Goal: Information Seeking & Learning: Learn about a topic

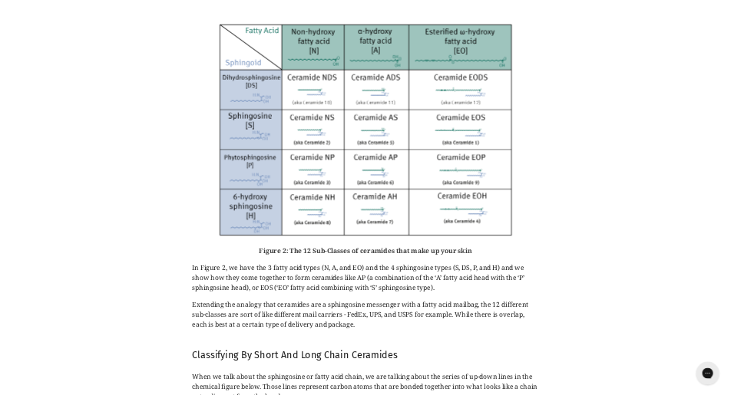
scroll to position [2456, 0]
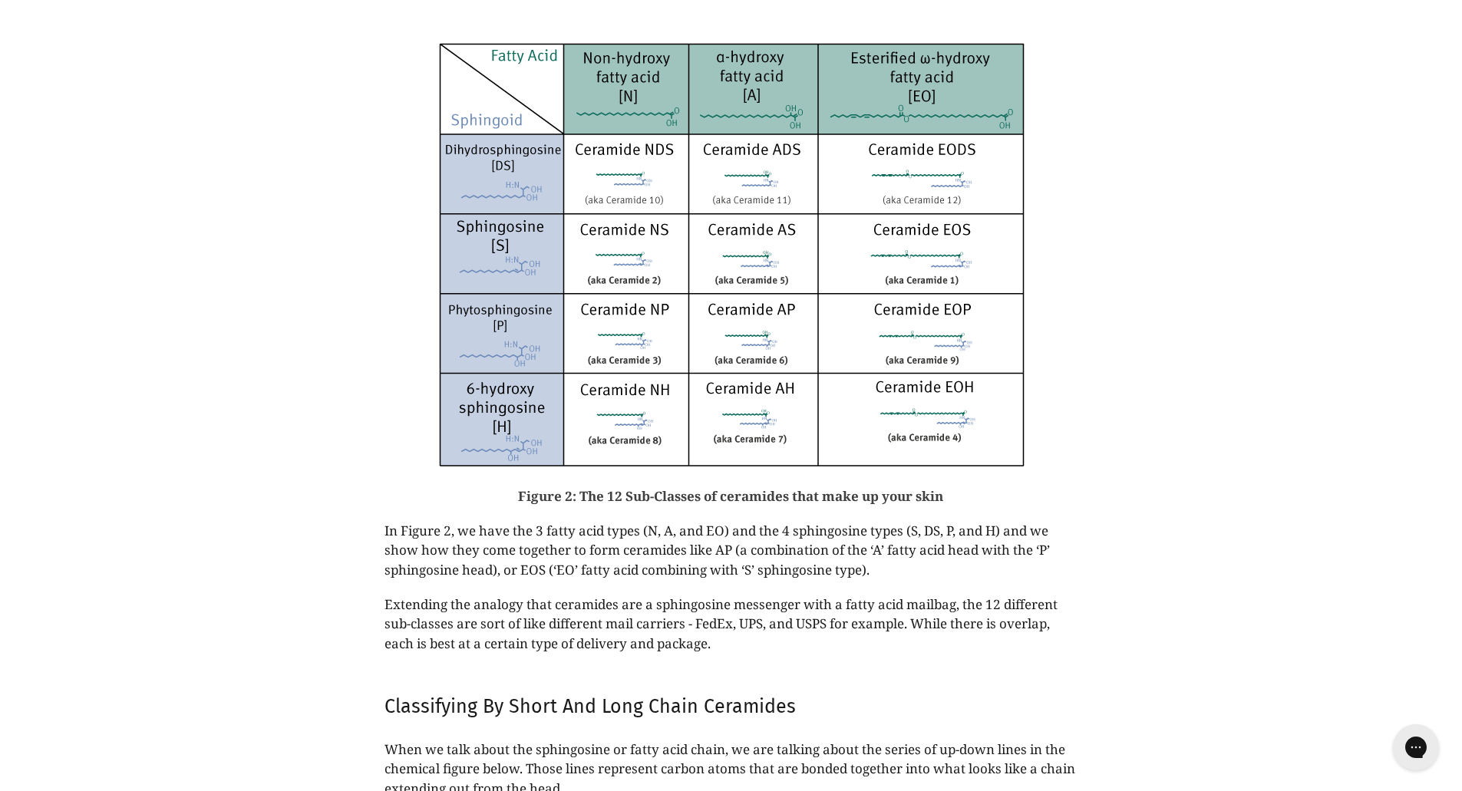
click at [738, 406] on img at bounding box center [731, 256] width 614 height 452
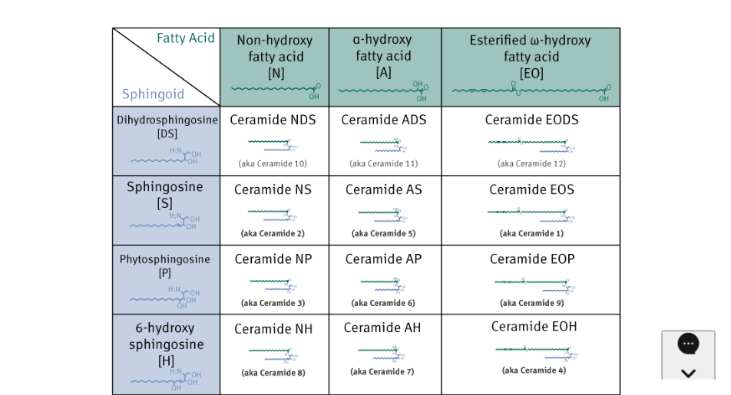
scroll to position [2495, 0]
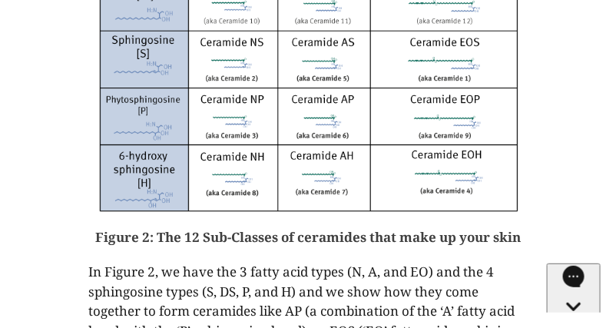
scroll to position [2663, 0]
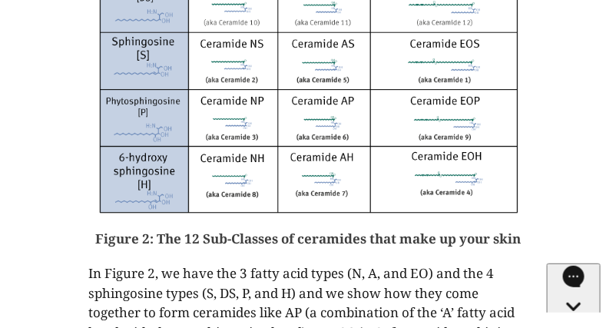
click at [226, 303] on p "In Figure 2, we have the 3 fatty acid types (N, A, and EO) and the 4 sphingosin…" at bounding box center [307, 312] width 439 height 98
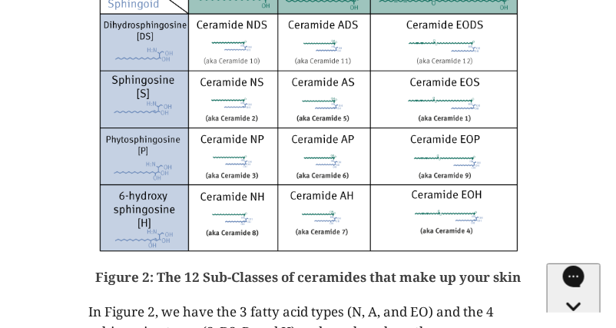
scroll to position [2586, 0]
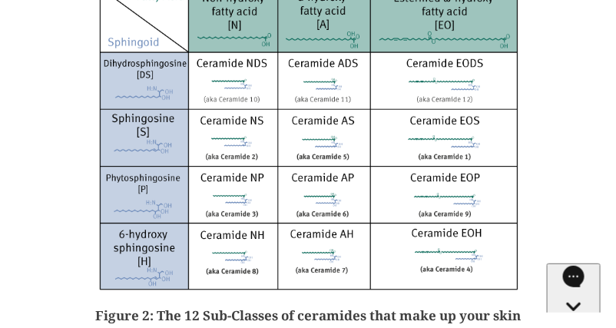
click at [448, 293] on img at bounding box center [307, 139] width 439 height 323
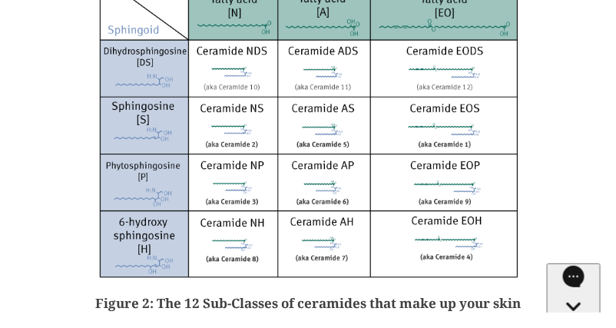
scroll to position [2586, 0]
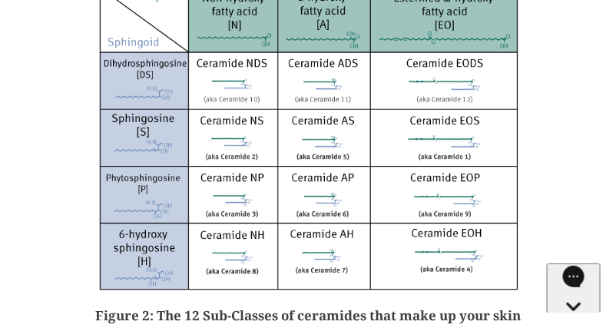
click at [527, 131] on img at bounding box center [307, 139] width 439 height 323
click at [347, 298] on img at bounding box center [307, 139] width 439 height 323
